Goal: Register for event/course

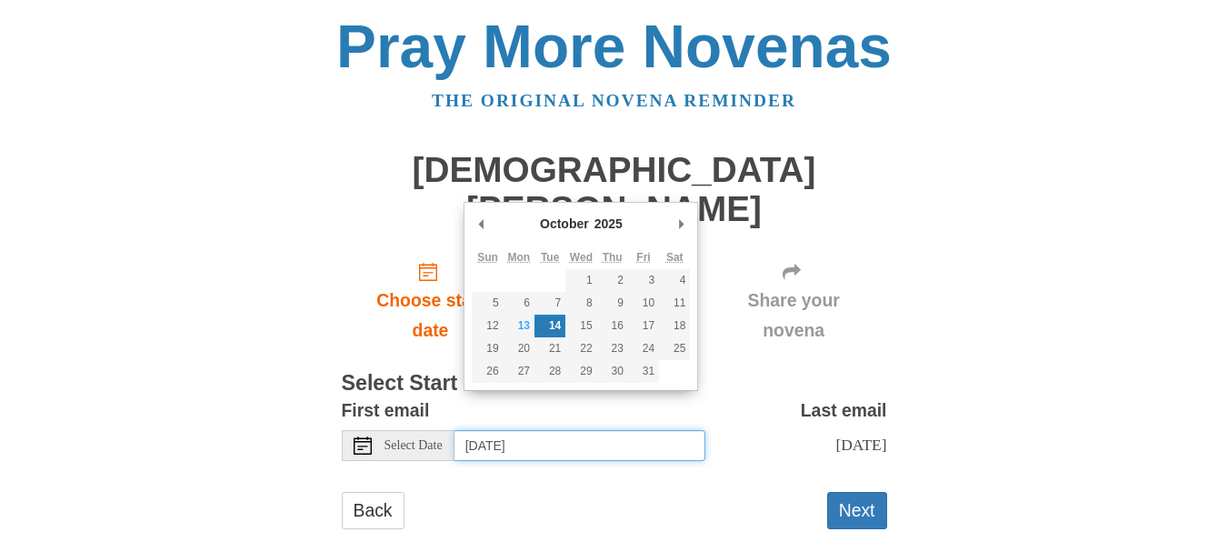
click at [531, 430] on input "Tuesday, October 14th" at bounding box center [579, 445] width 251 height 31
type input "Monday, October 13th"
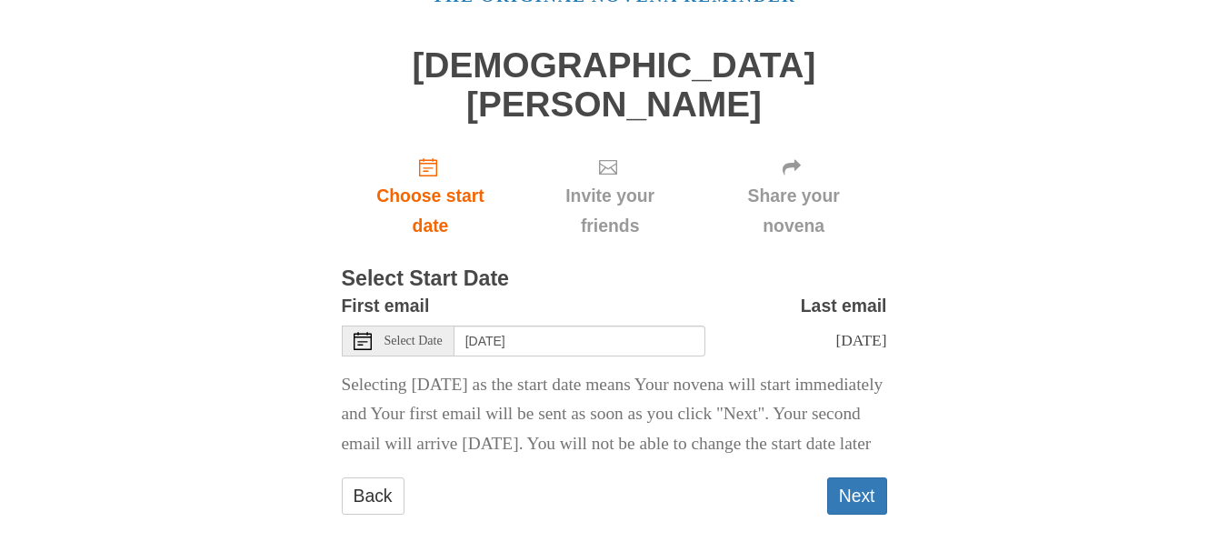
scroll to position [128, 0]
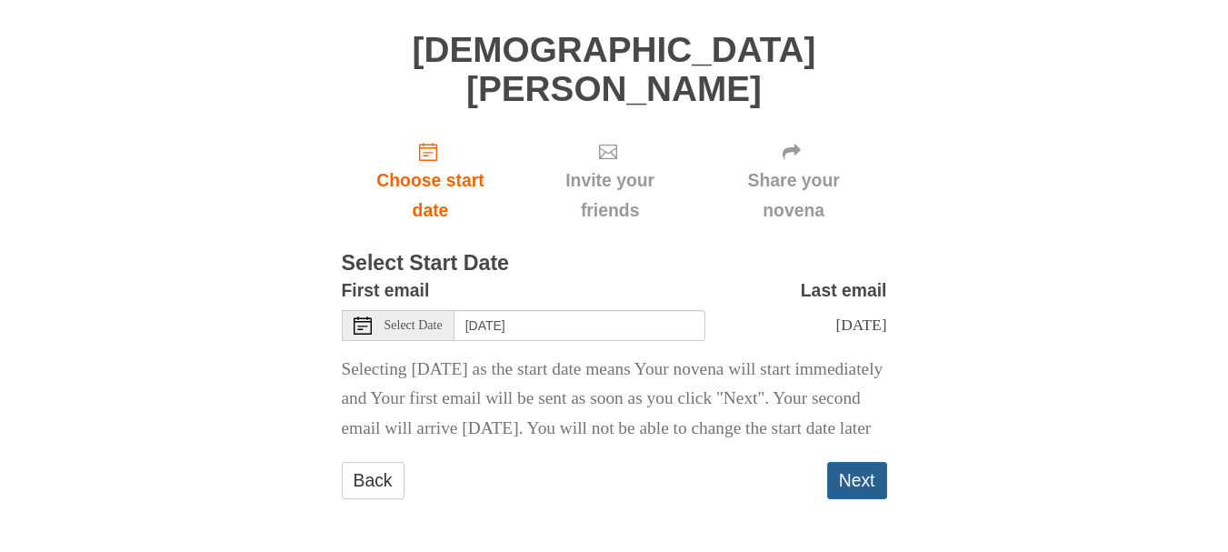
click at [841, 484] on button "Next" at bounding box center [857, 480] width 60 height 37
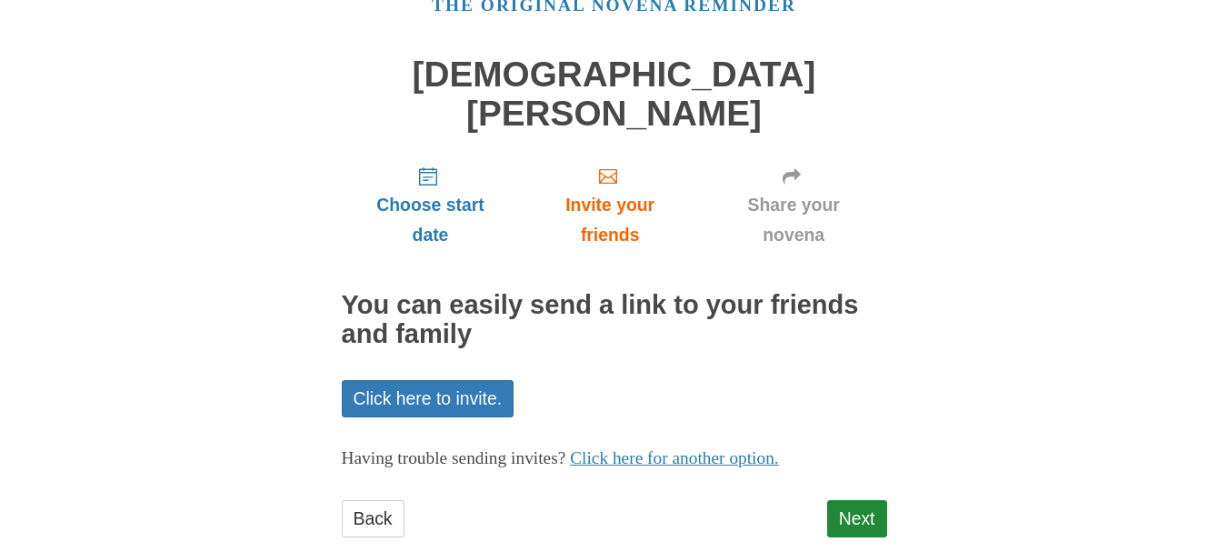
scroll to position [53, 0]
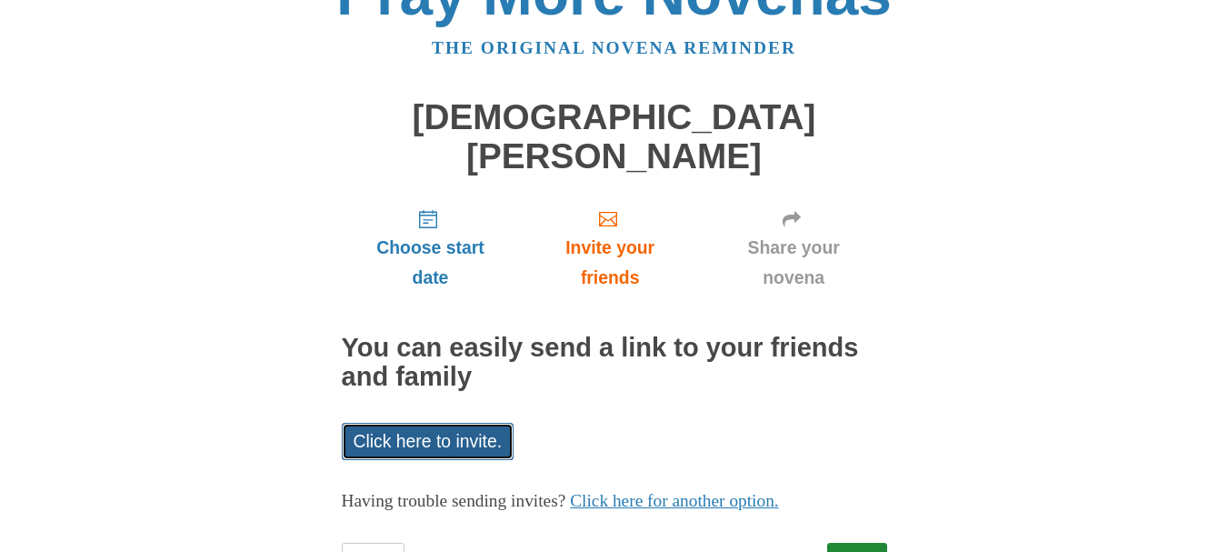
click at [429, 423] on link "Click here to invite." at bounding box center [428, 441] width 173 height 37
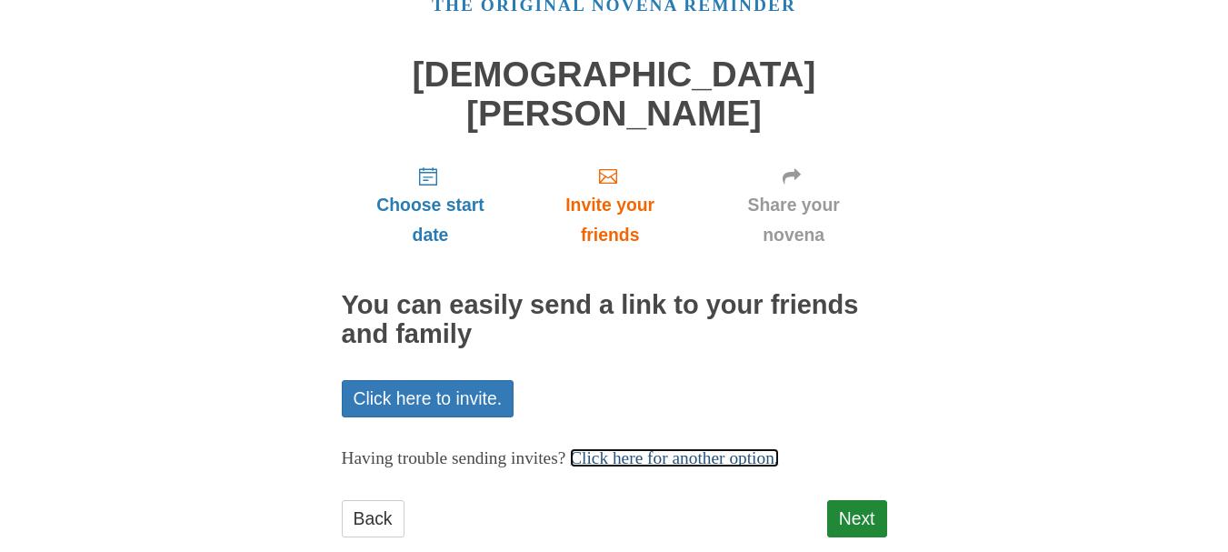
click at [753, 448] on link "Click here for another option." at bounding box center [674, 457] width 209 height 19
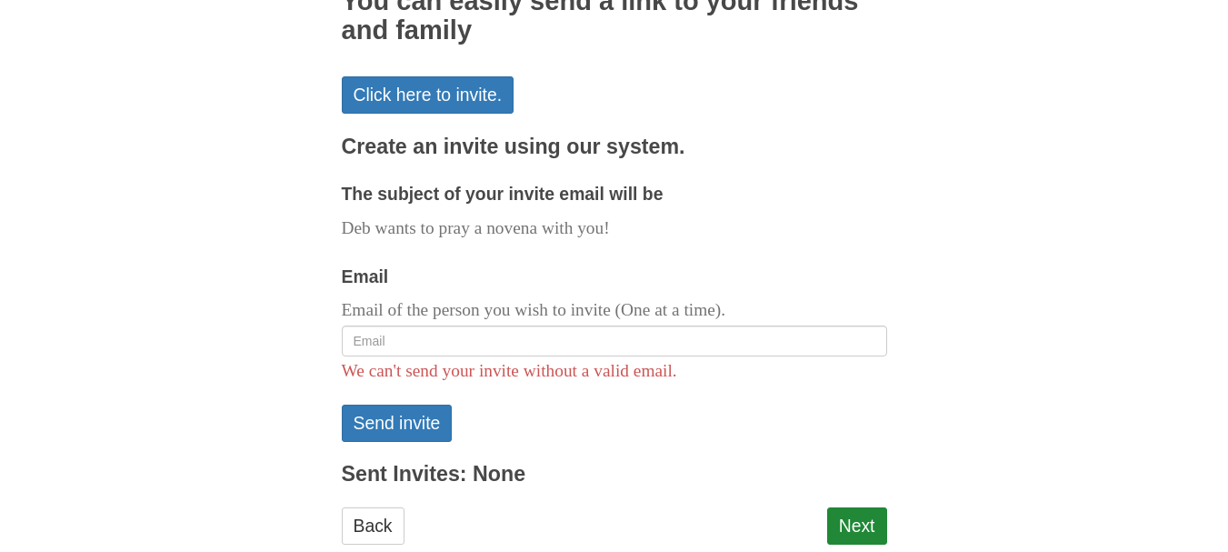
scroll to position [405, 0]
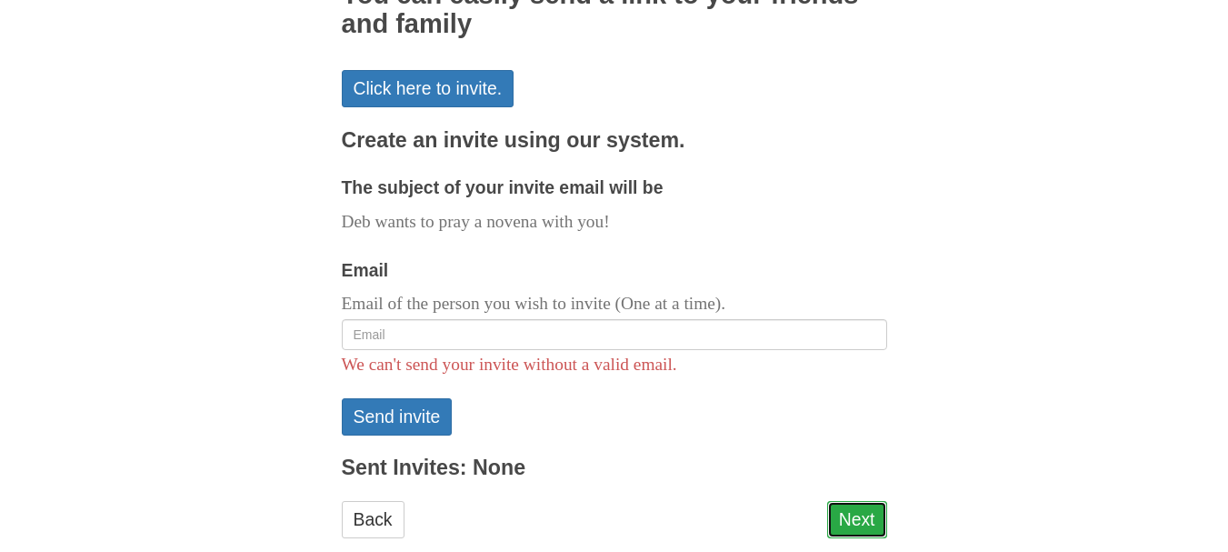
click at [850, 501] on link "Next" at bounding box center [857, 519] width 60 height 37
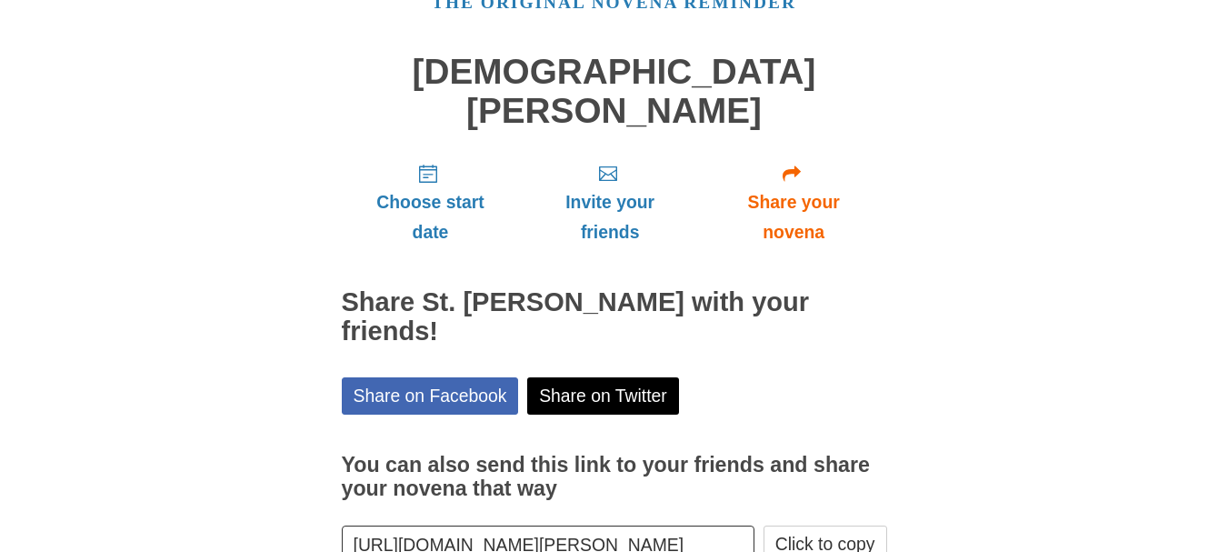
scroll to position [178, 0]
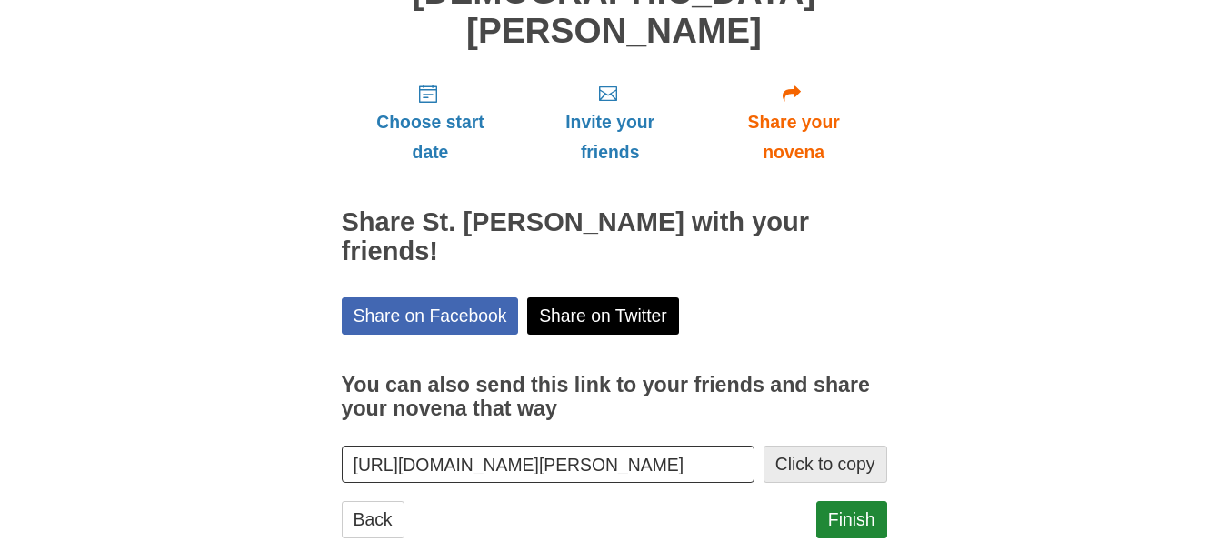
click at [803, 445] on button "Click to copy" at bounding box center [825, 463] width 124 height 37
click at [841, 501] on link "Finish" at bounding box center [851, 519] width 71 height 37
